Goal: Information Seeking & Learning: Learn about a topic

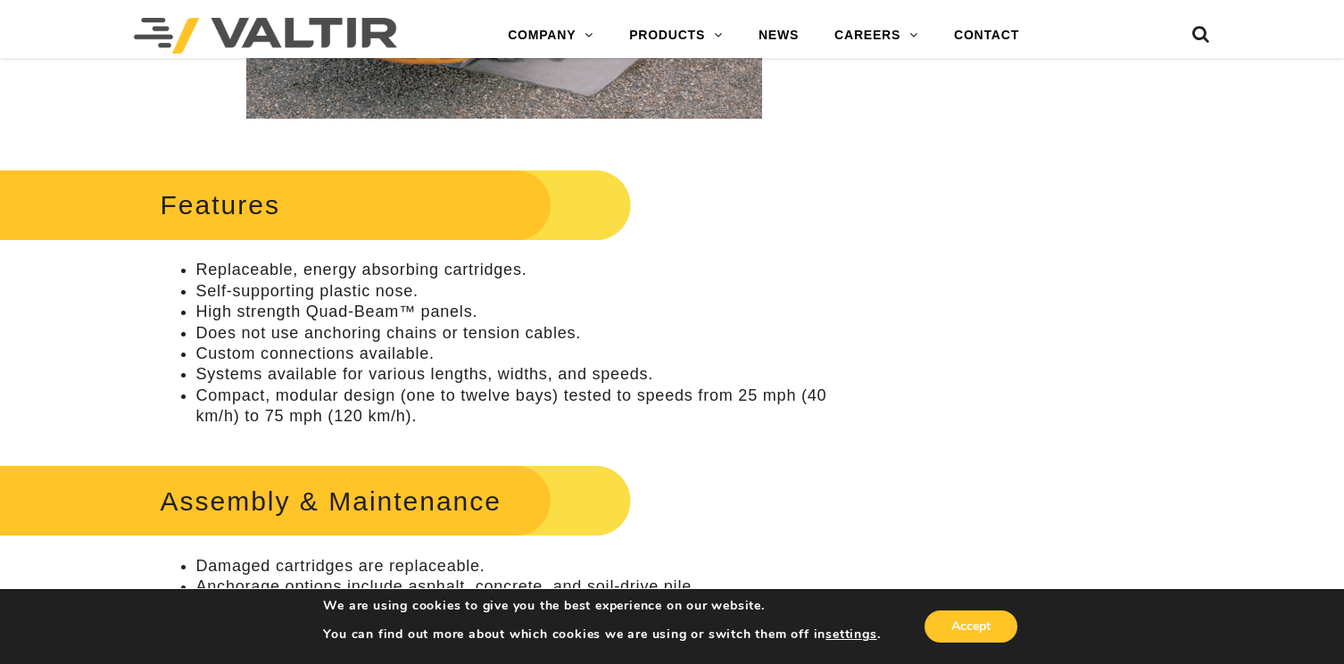
scroll to position [892, 0]
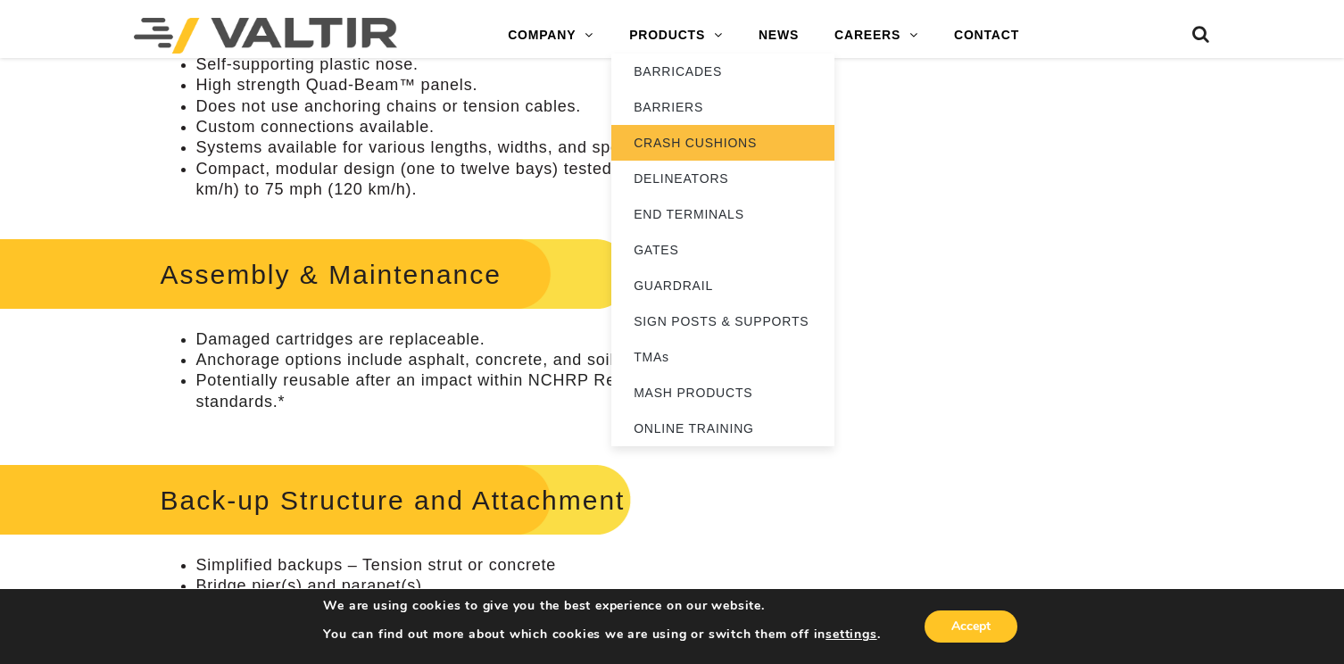
click at [661, 144] on link "CRASH CUSHIONS" at bounding box center [722, 143] width 223 height 36
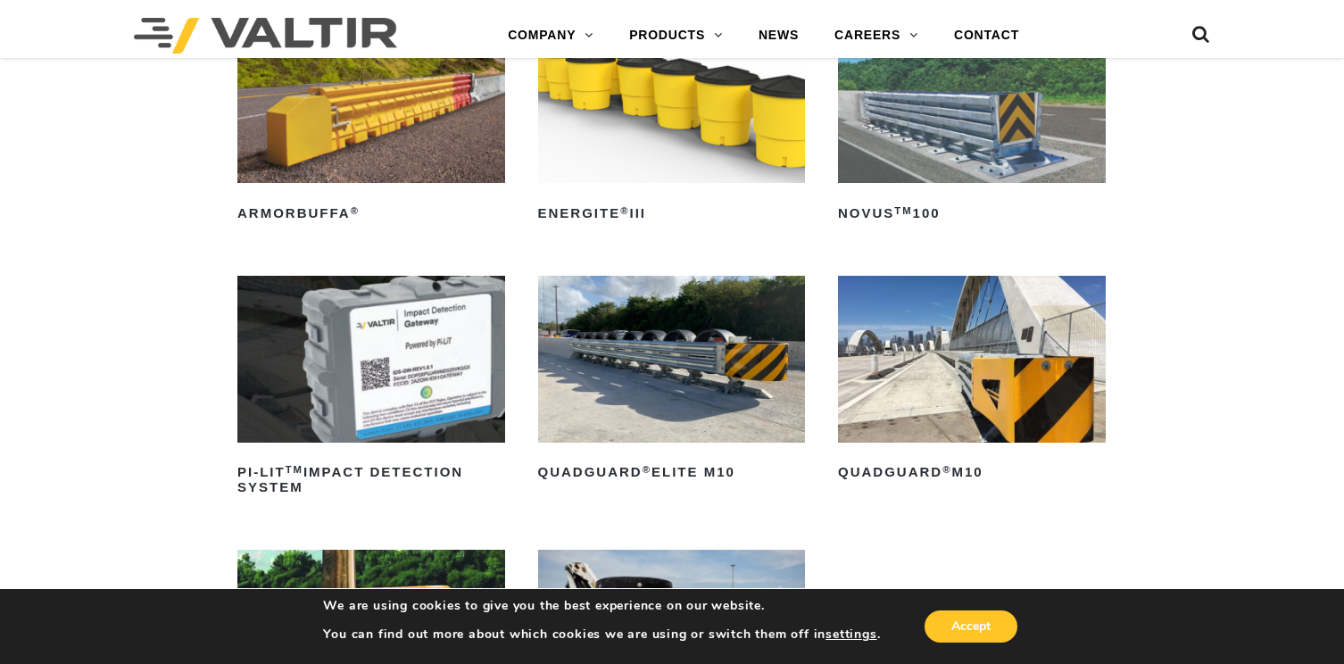
scroll to position [268, 0]
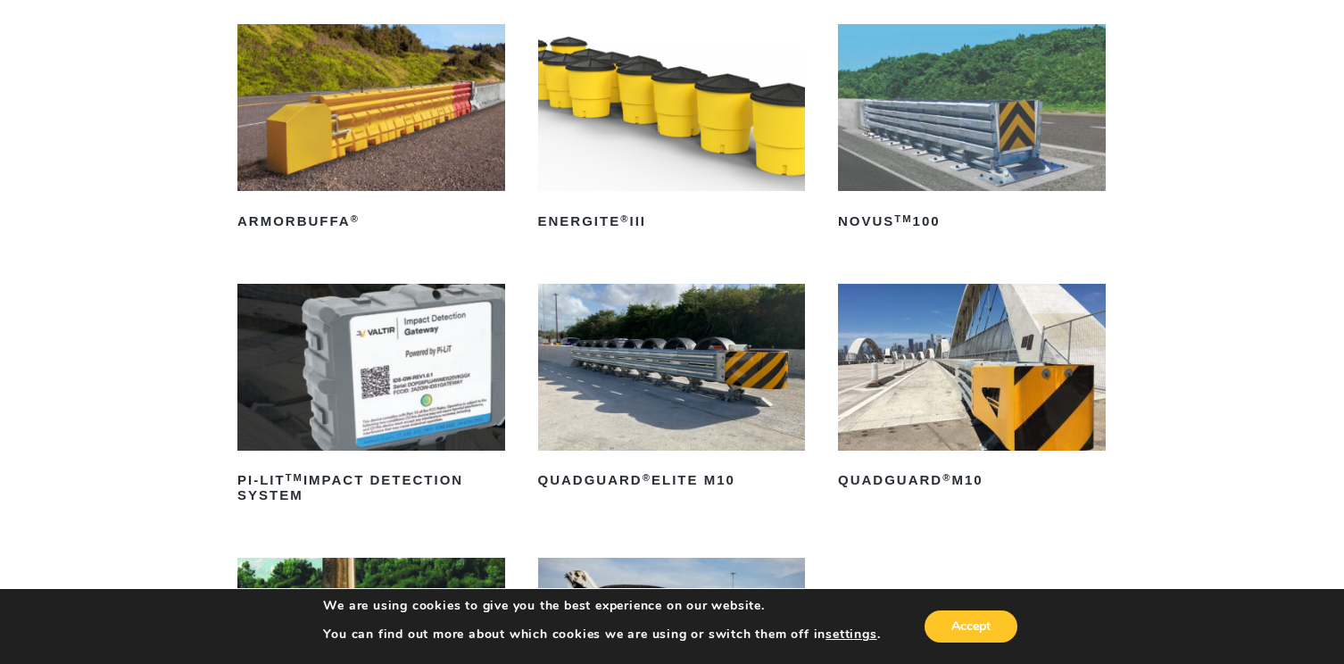
click at [666, 366] on img at bounding box center [672, 367] width 268 height 167
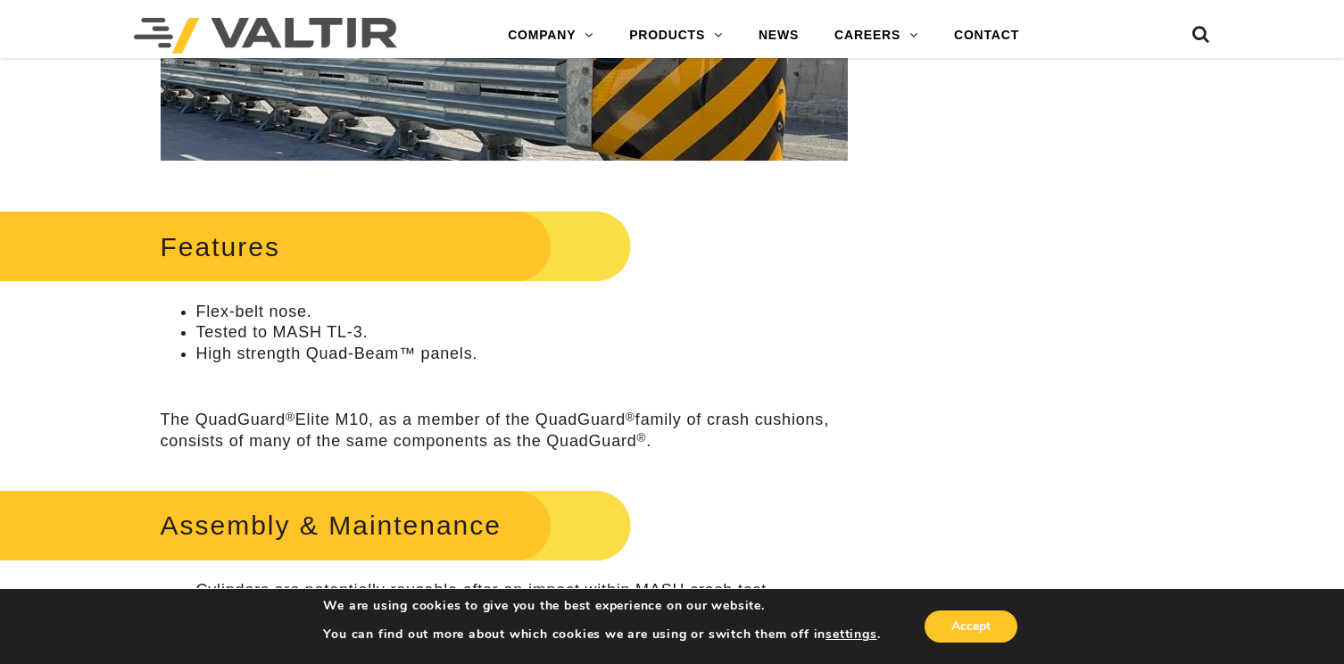
scroll to position [803, 0]
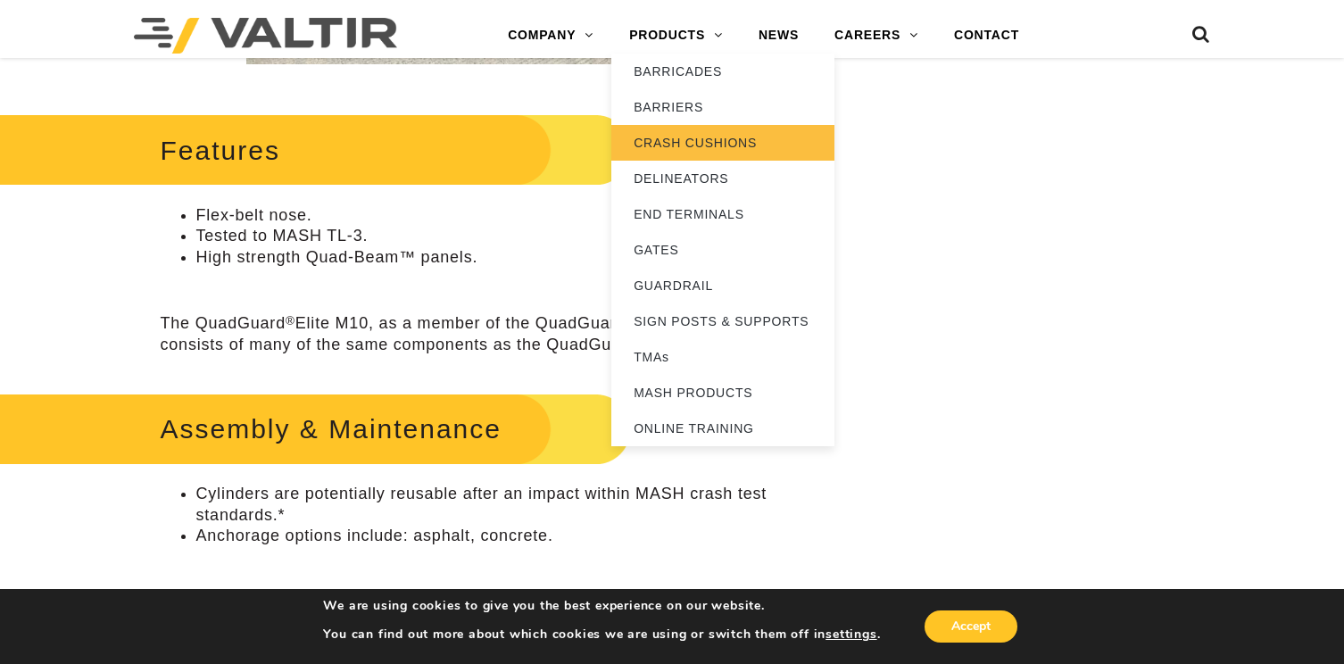
click at [705, 153] on link "CRASH CUSHIONS" at bounding box center [722, 143] width 223 height 36
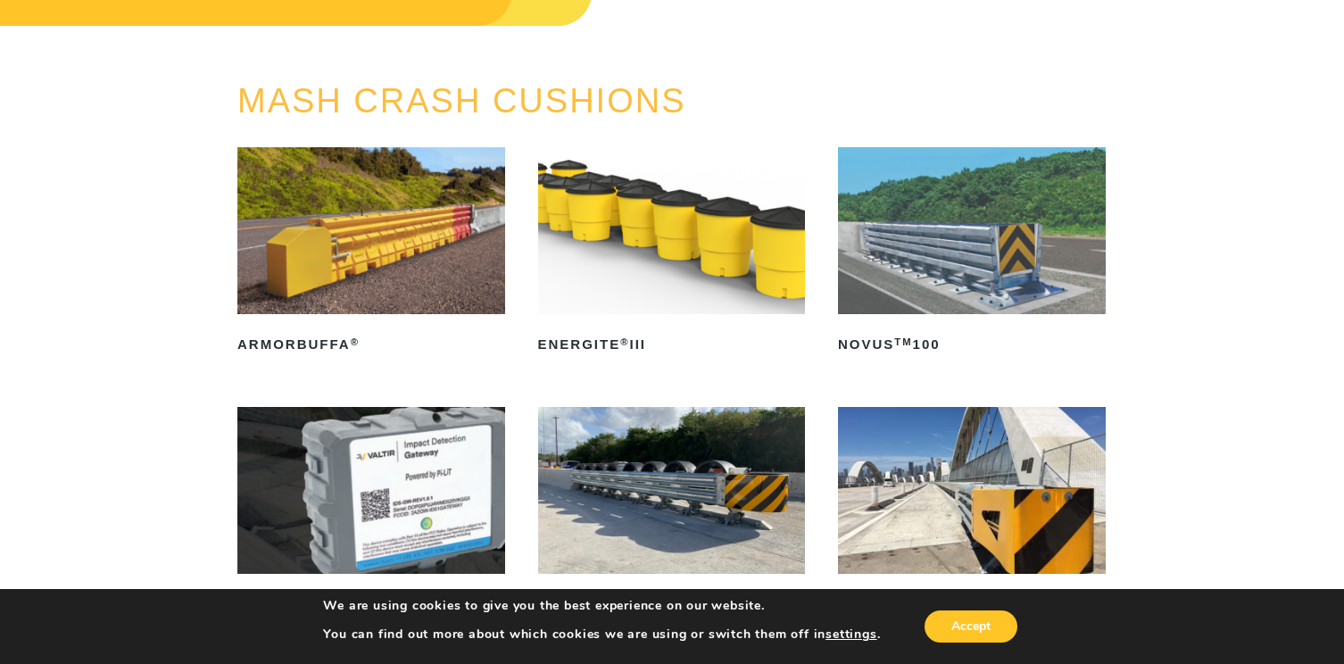
scroll to position [89, 0]
